Goal: Transaction & Acquisition: Purchase product/service

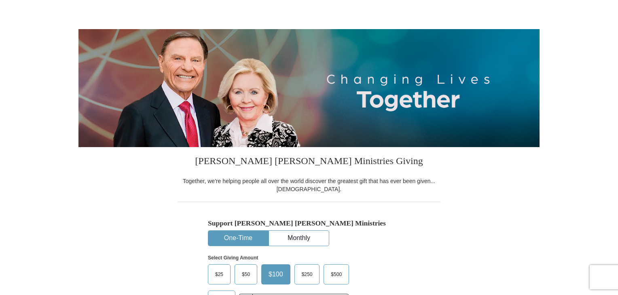
select select "MN"
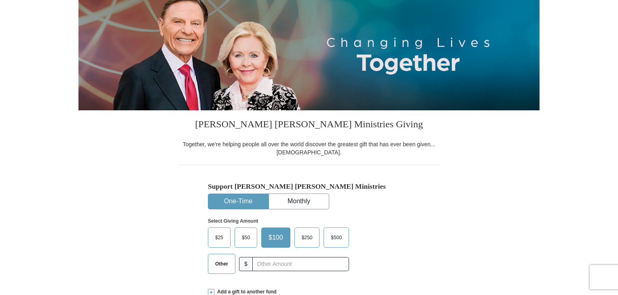
scroll to position [121, 0]
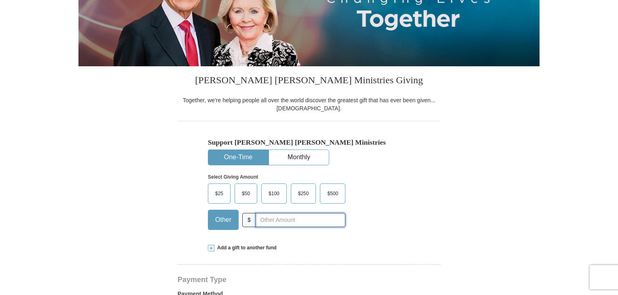
click at [265, 224] on input "text" at bounding box center [301, 220] width 90 height 14
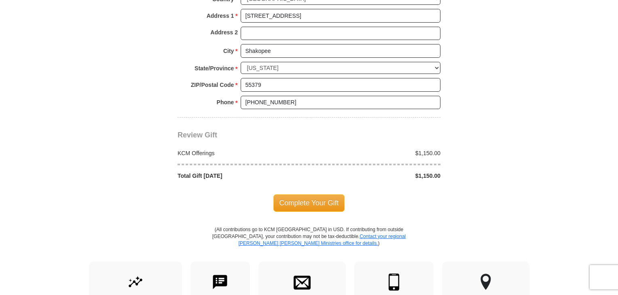
scroll to position [647, 0]
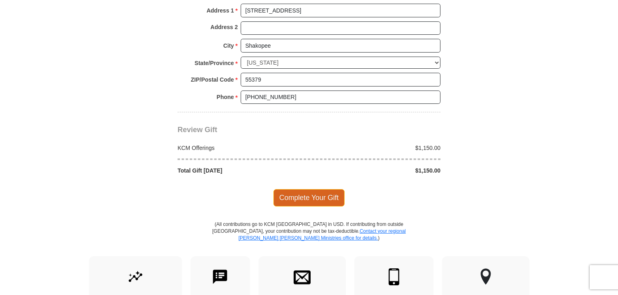
type input "1150.00"
click at [308, 192] on span "Complete Your Gift" at bounding box center [309, 197] width 72 height 17
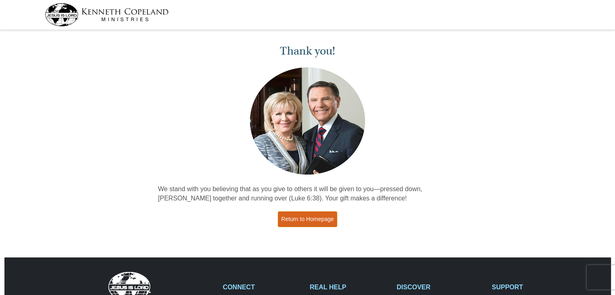
click at [304, 222] on link "Return to Homepage" at bounding box center [308, 219] width 60 height 16
